Goal: Entertainment & Leisure: Consume media (video, audio)

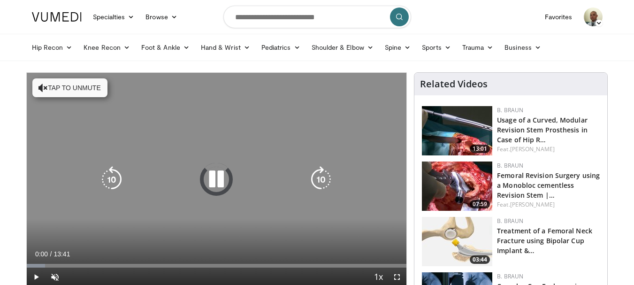
click at [81, 84] on button "Tap to unmute" at bounding box center [69, 87] width 75 height 19
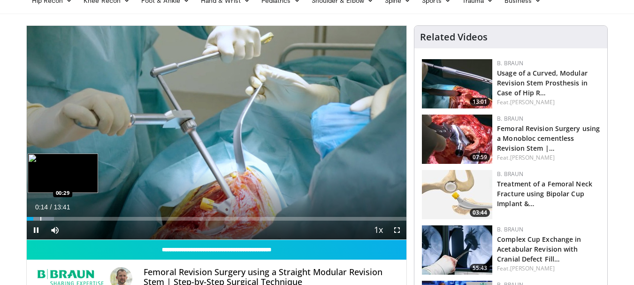
click at [40, 219] on div "Progress Bar" at bounding box center [40, 219] width 1 height 4
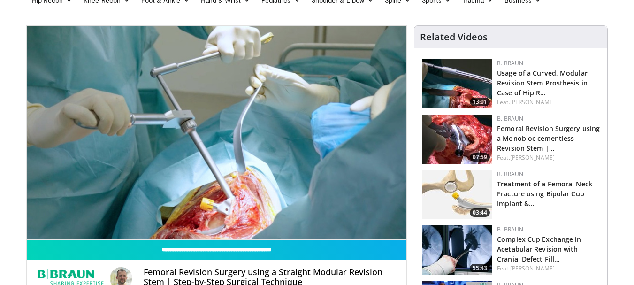
click at [463, 126] on img at bounding box center [457, 138] width 70 height 49
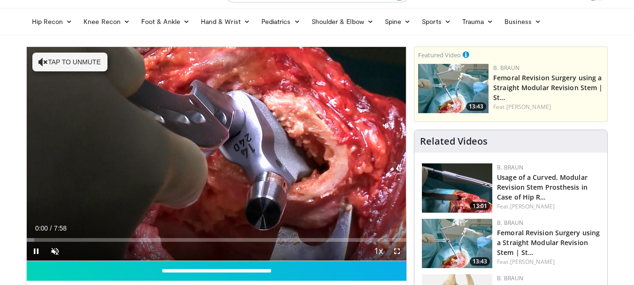
scroll to position [47, 0]
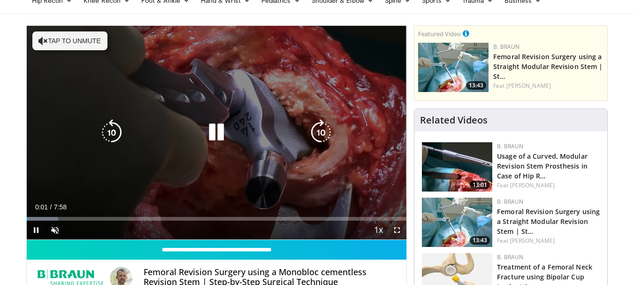
click at [79, 45] on button "Tap to unmute" at bounding box center [69, 40] width 75 height 19
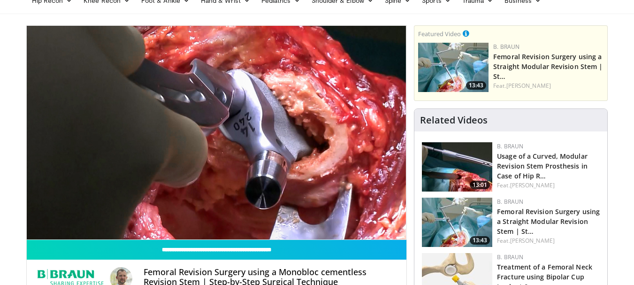
scroll to position [94, 0]
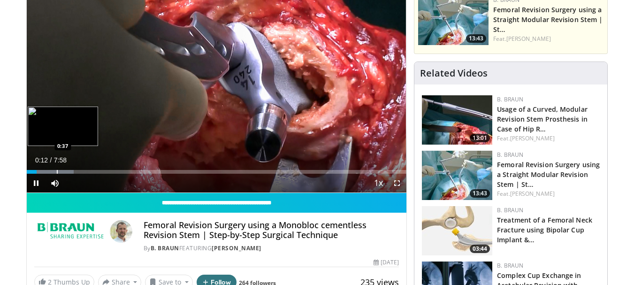
click at [56, 168] on div "Loaded : 12.43% 0:12 0:37" at bounding box center [217, 169] width 380 height 9
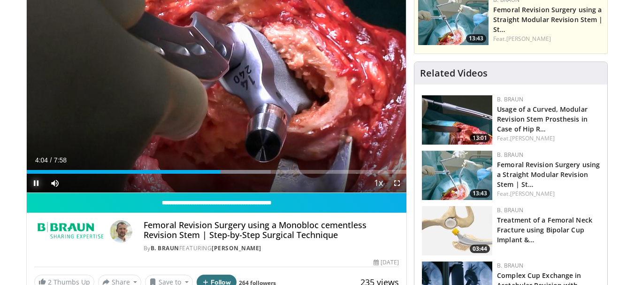
click at [34, 185] on span "Video Player" at bounding box center [36, 183] width 19 height 19
